Goal: Task Accomplishment & Management: Use online tool/utility

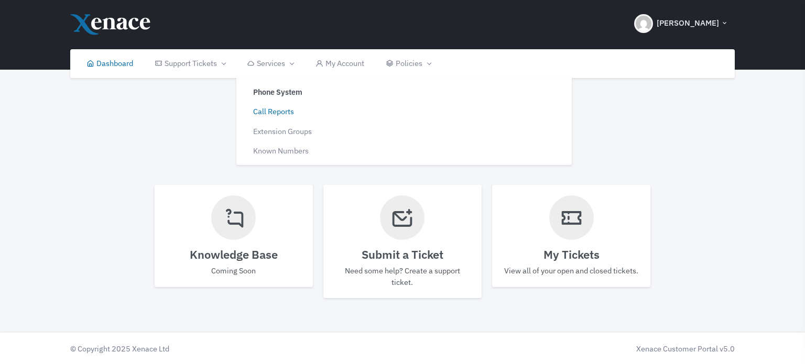
click at [277, 114] on link "Call Reports" at bounding box center [320, 112] width 158 height 20
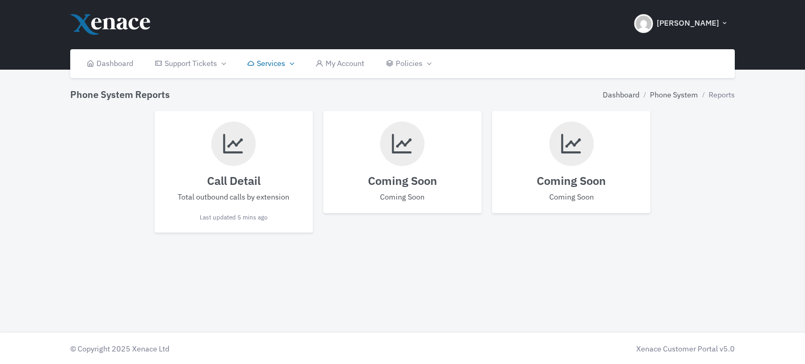
click at [219, 171] on div "Call Detail Total outbound calls by extension Last updated 5 mins ago" at bounding box center [234, 172] width 158 height 122
select select
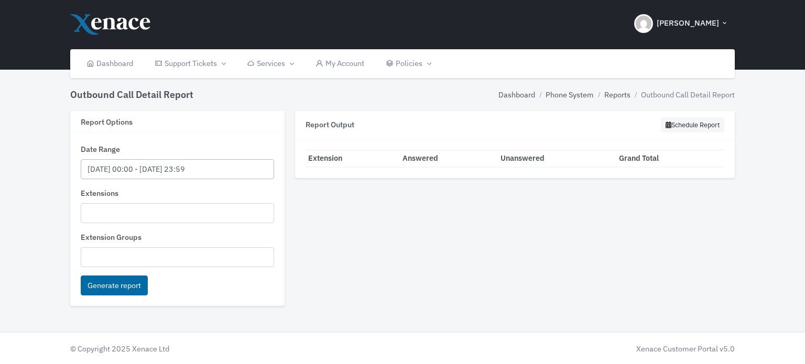
click at [128, 166] on input "[DATE] 00:00 - [DATE] 23:59" at bounding box center [178, 169] width 194 height 20
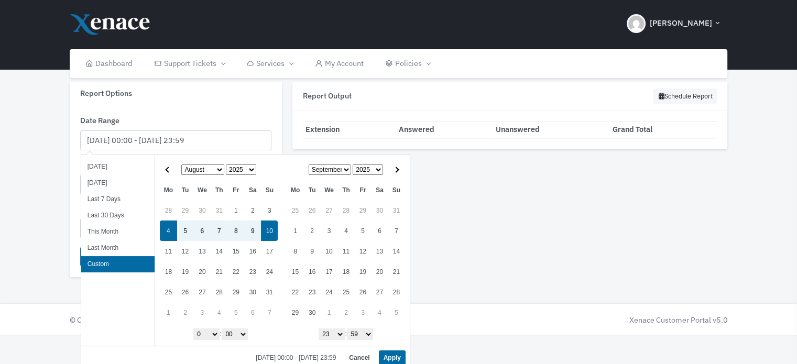
scroll to position [33, 0]
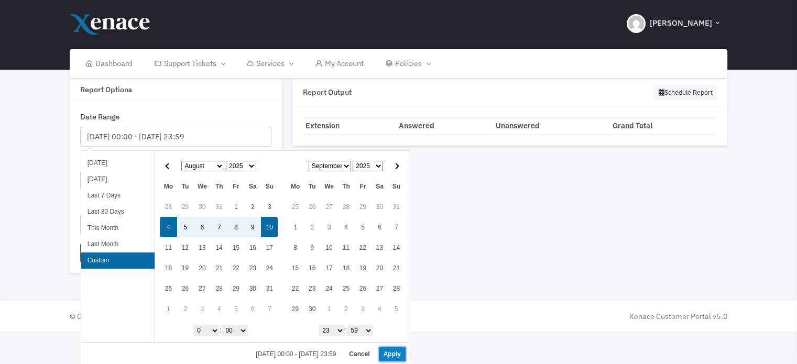
click at [395, 350] on button "Apply" at bounding box center [392, 354] width 27 height 15
type input "[DATE] 00:00 - [DATE] 23:59"
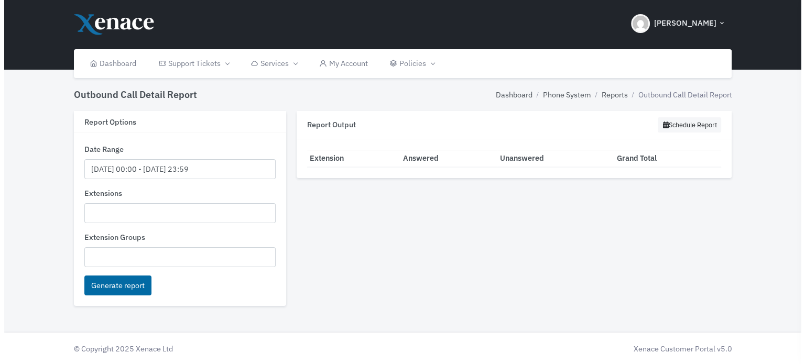
scroll to position [0, 0]
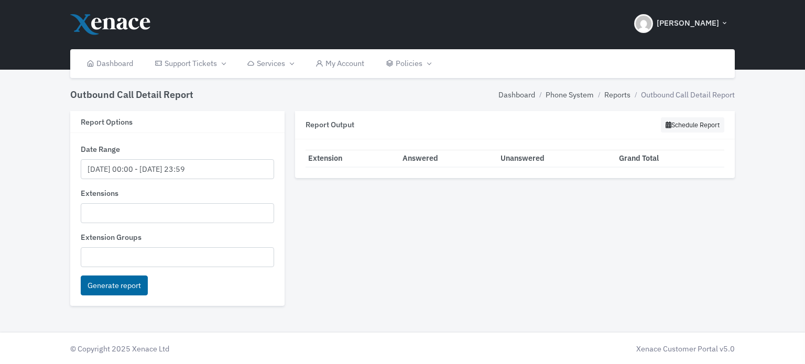
click at [85, 213] on ul at bounding box center [177, 212] width 193 height 16
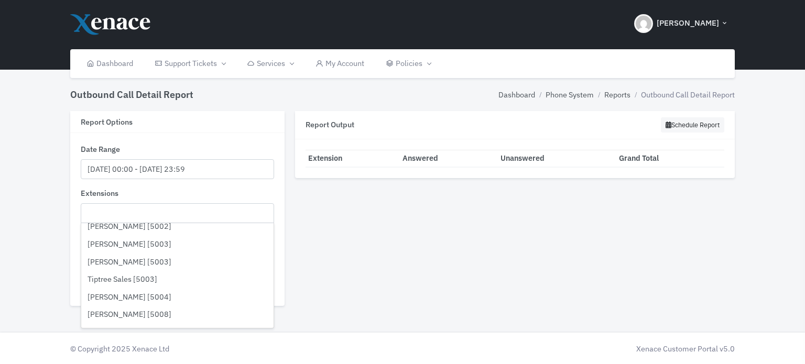
scroll to position [1258, 0]
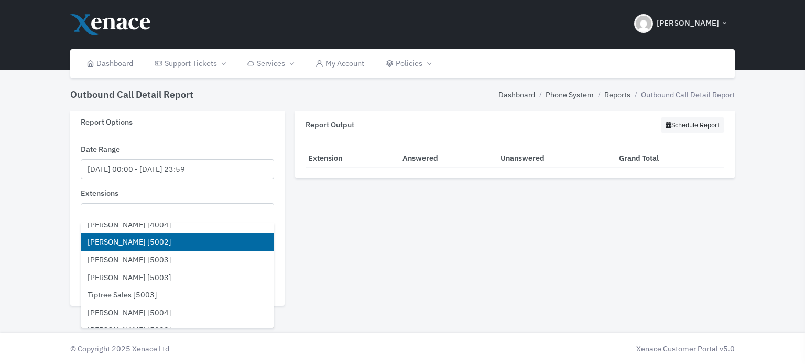
click at [116, 242] on li "[PERSON_NAME] [5002]" at bounding box center [177, 242] width 193 height 18
select select "5002"
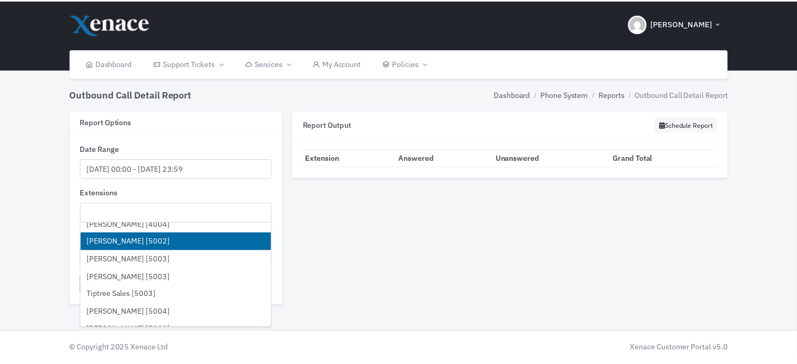
scroll to position [732, 0]
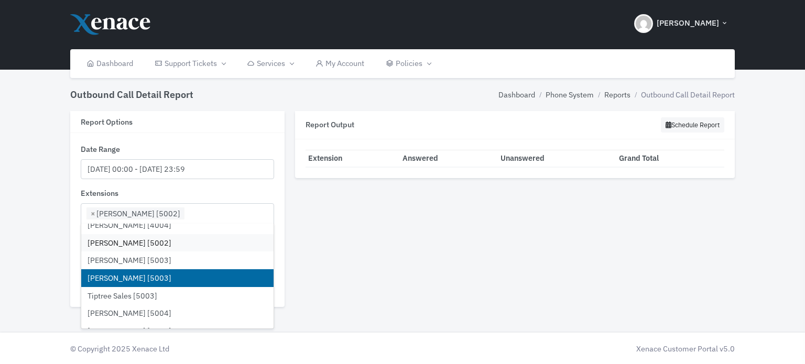
click at [117, 279] on li "[PERSON_NAME] [5003]" at bounding box center [177, 278] width 193 height 18
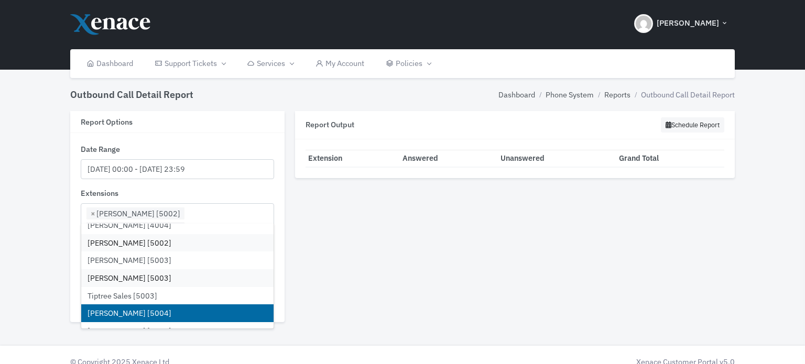
click at [130, 313] on li "[PERSON_NAME] [5004]" at bounding box center [177, 314] width 193 height 18
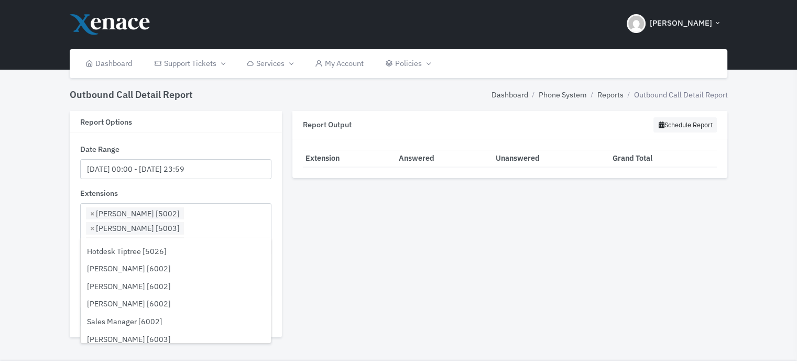
scroll to position [1782, 0]
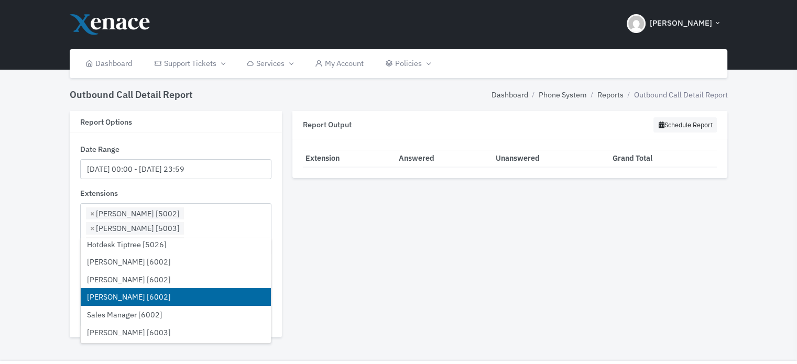
click at [122, 295] on li "[PERSON_NAME] [6002]" at bounding box center [176, 297] width 190 height 18
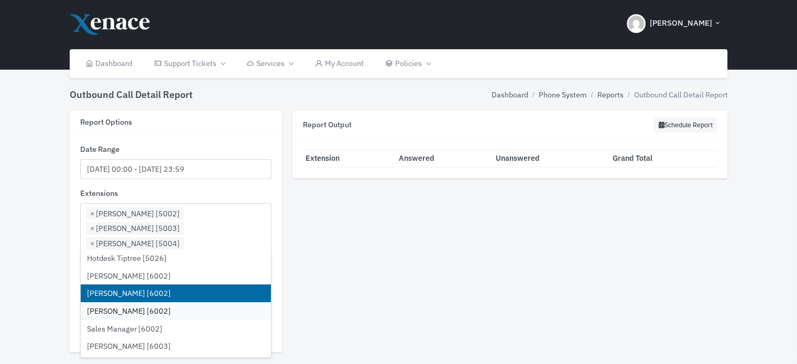
click at [133, 294] on li "[PERSON_NAME] [6002]" at bounding box center [176, 294] width 190 height 18
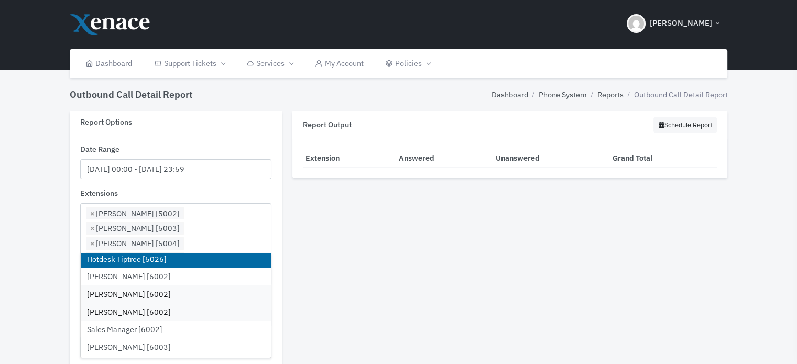
click at [94, 253] on li "× [PERSON_NAME] [6002]" at bounding box center [135, 259] width 98 height 13
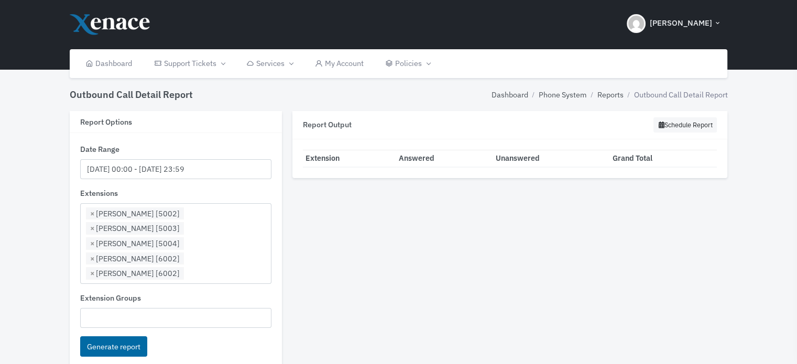
click at [192, 267] on input "search" at bounding box center [190, 273] width 6 height 12
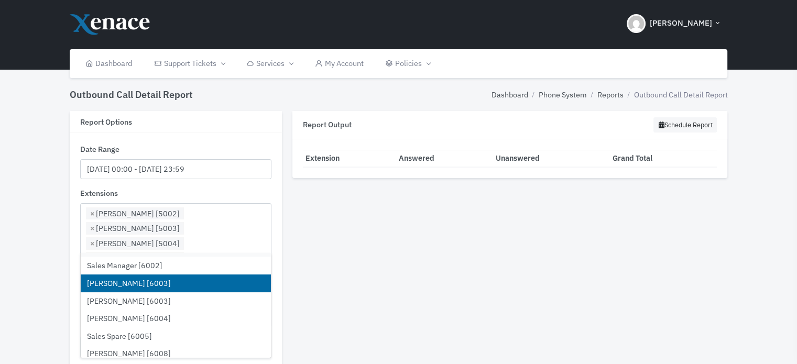
scroll to position [1862, 0]
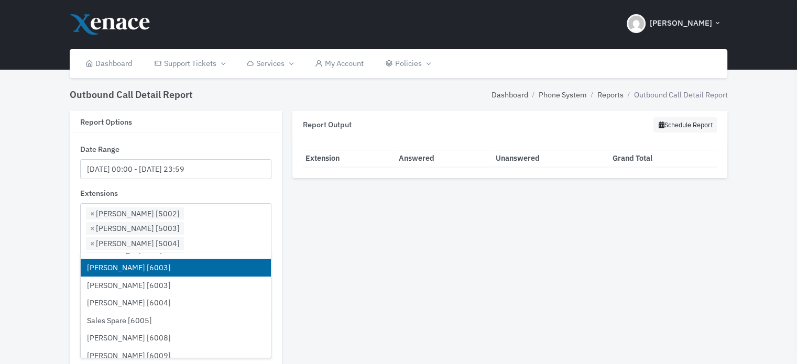
click at [145, 267] on li "[PERSON_NAME] [6003]" at bounding box center [176, 268] width 190 height 18
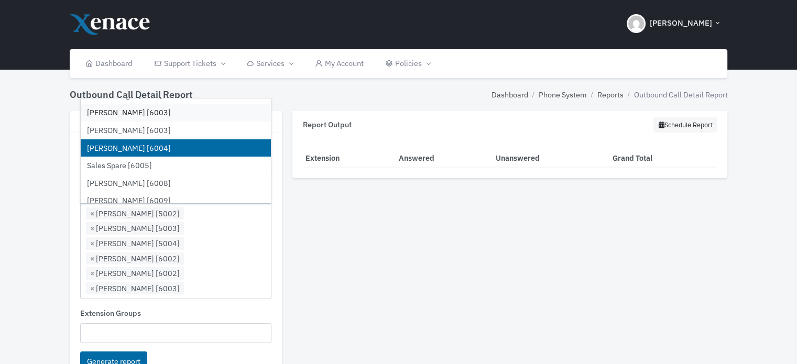
click at [147, 145] on li "[PERSON_NAME] [6004]" at bounding box center [176, 148] width 190 height 18
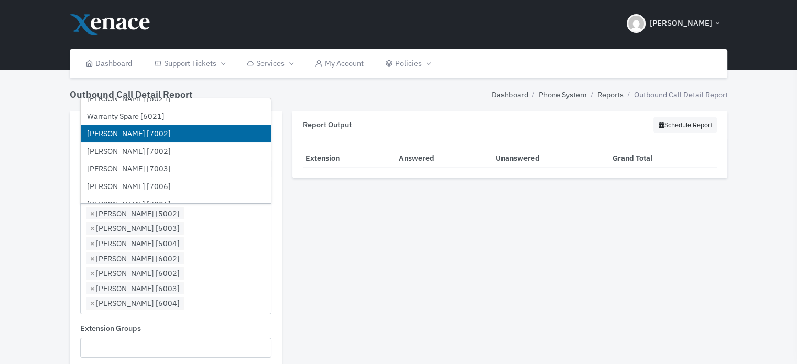
scroll to position [2177, 0]
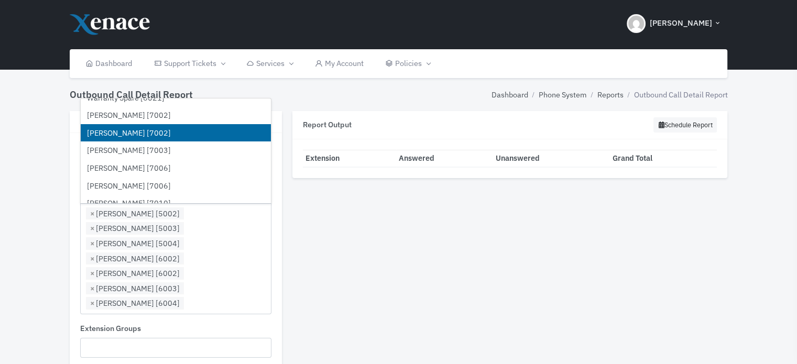
click at [146, 132] on li "[PERSON_NAME] [7002]" at bounding box center [176, 133] width 190 height 18
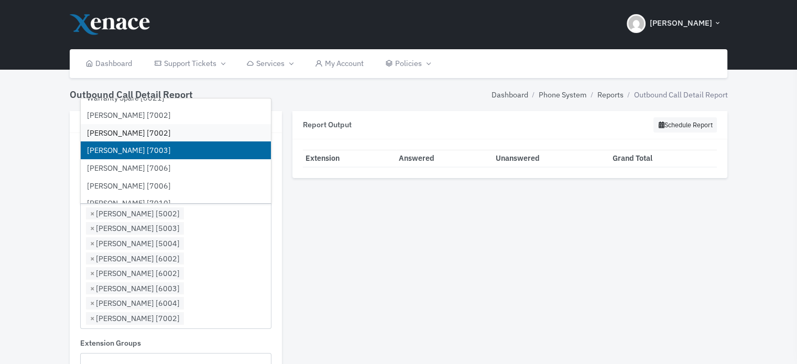
click at [153, 145] on li "[PERSON_NAME] [7003]" at bounding box center [176, 151] width 190 height 18
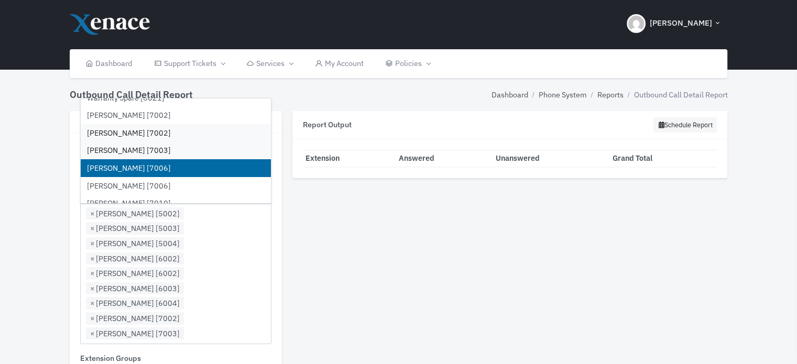
click at [143, 162] on li "[PERSON_NAME] [7006]" at bounding box center [176, 168] width 190 height 18
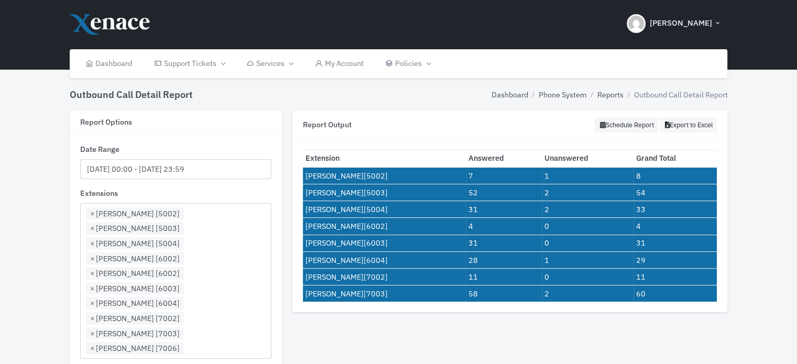
drag, startPoint x: 728, startPoint y: 299, endPoint x: 297, endPoint y: 157, distance: 453.3
click at [297, 157] on div "Extension Answered Unanswered Grand Total [PERSON_NAME] [5002] 7 1 8 [PERSON_NA…" at bounding box center [511, 226] width 436 height 174
copy div
